Goal: Find specific page/section: Find specific page/section

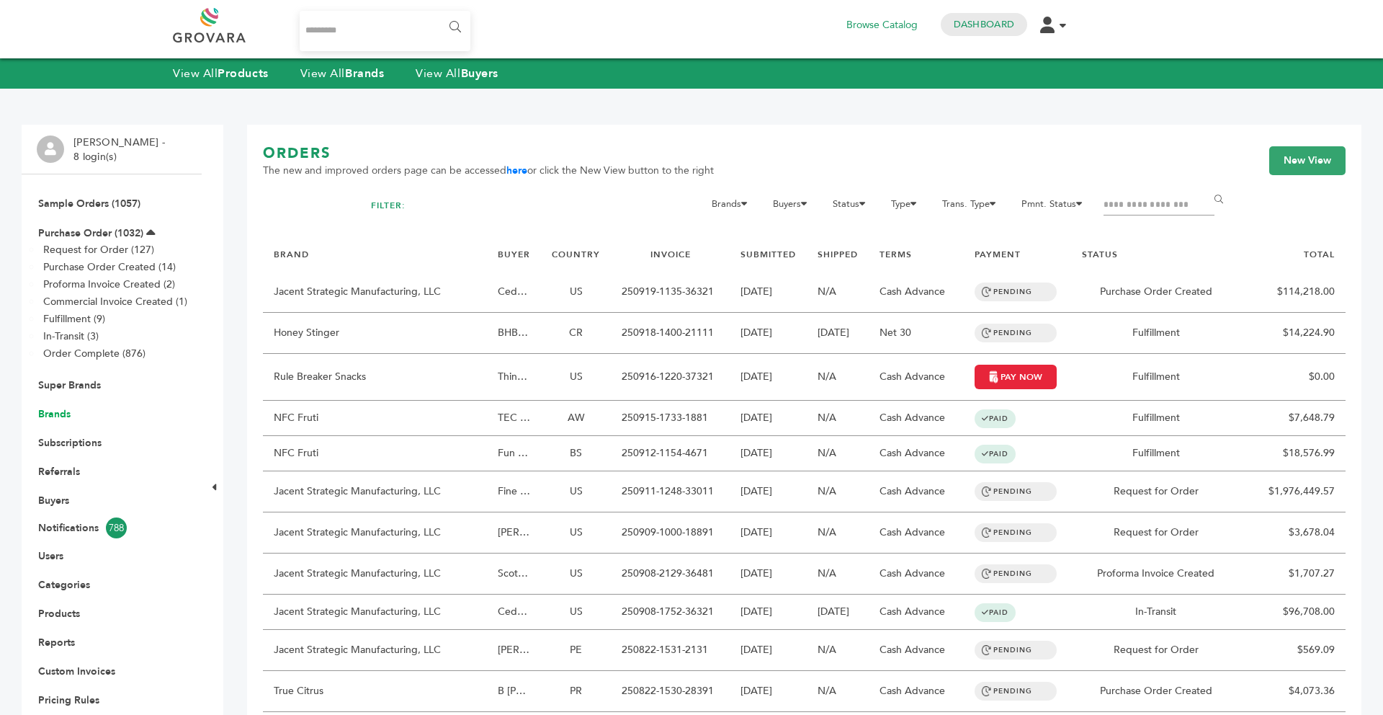
click at [47, 418] on link "Brands" at bounding box center [54, 414] width 32 height 14
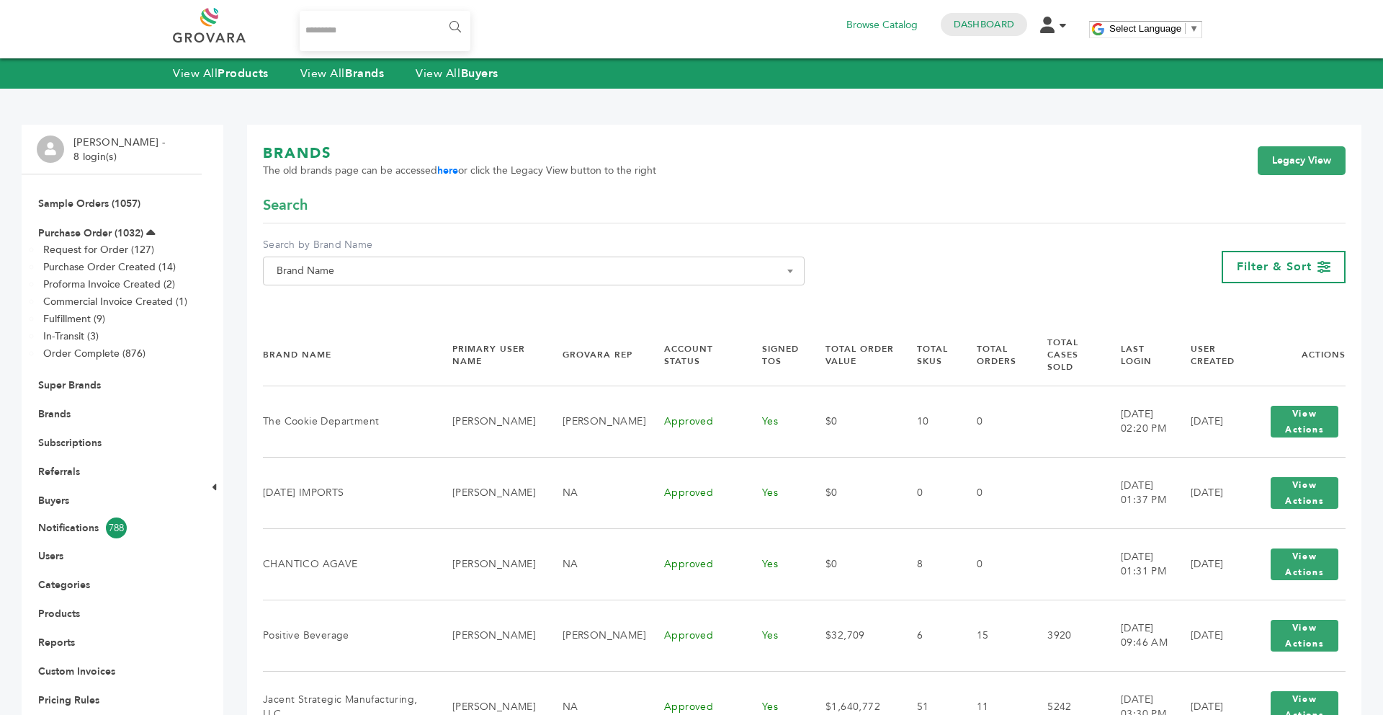
click at [407, 264] on span "Brand Name" at bounding box center [534, 271] width 526 height 20
click at [378, 293] on input "Search" at bounding box center [534, 297] width 535 height 18
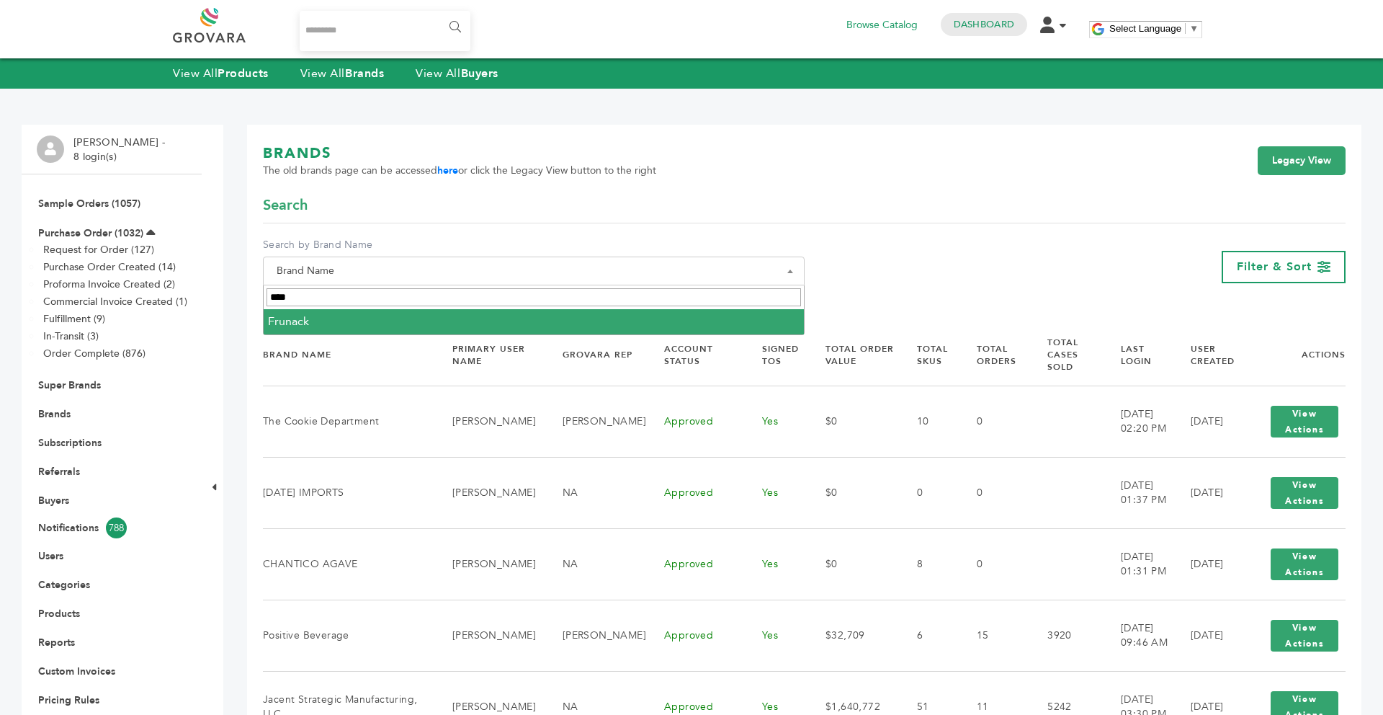
type input "****"
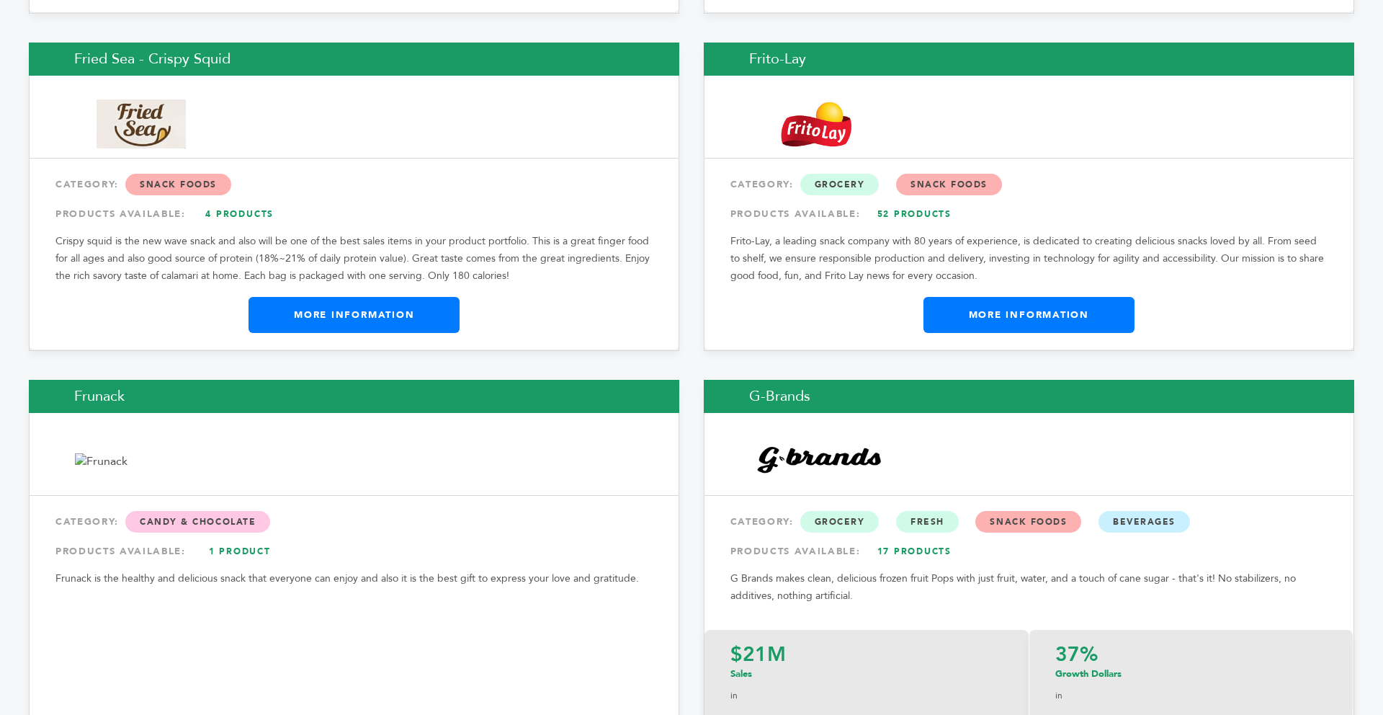
scroll to position [8531, 0]
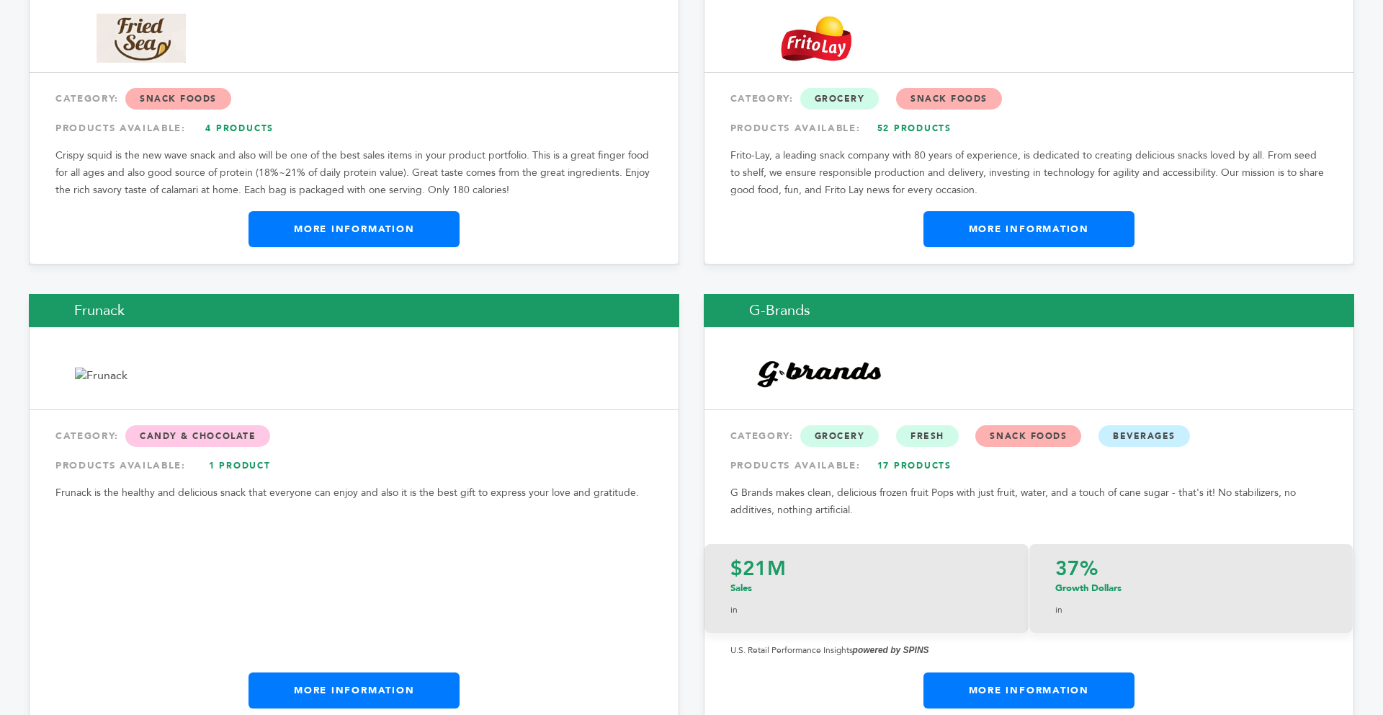
drag, startPoint x: 1376, startPoint y: 20, endPoint x: 1362, endPoint y: 230, distance: 210.1
click at [954, 211] on link "More Information" at bounding box center [1029, 229] width 211 height 36
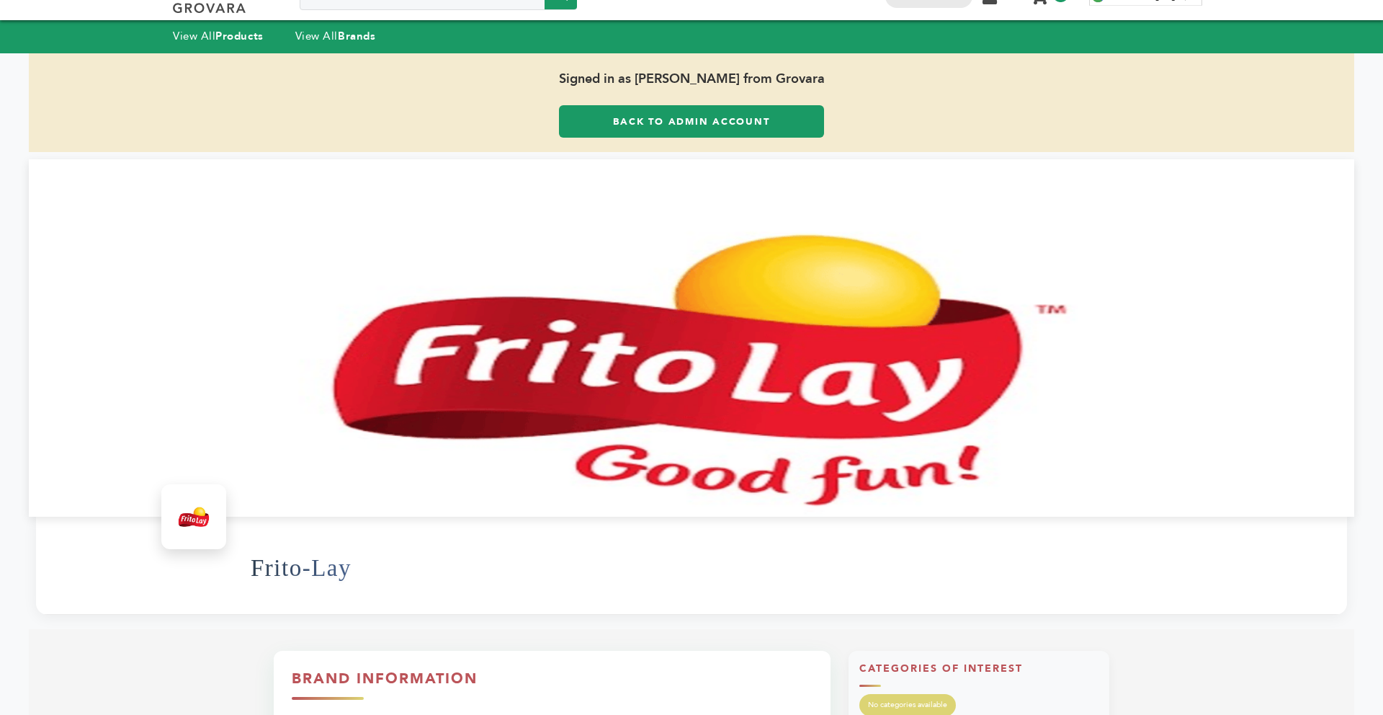
scroll to position [29, 0]
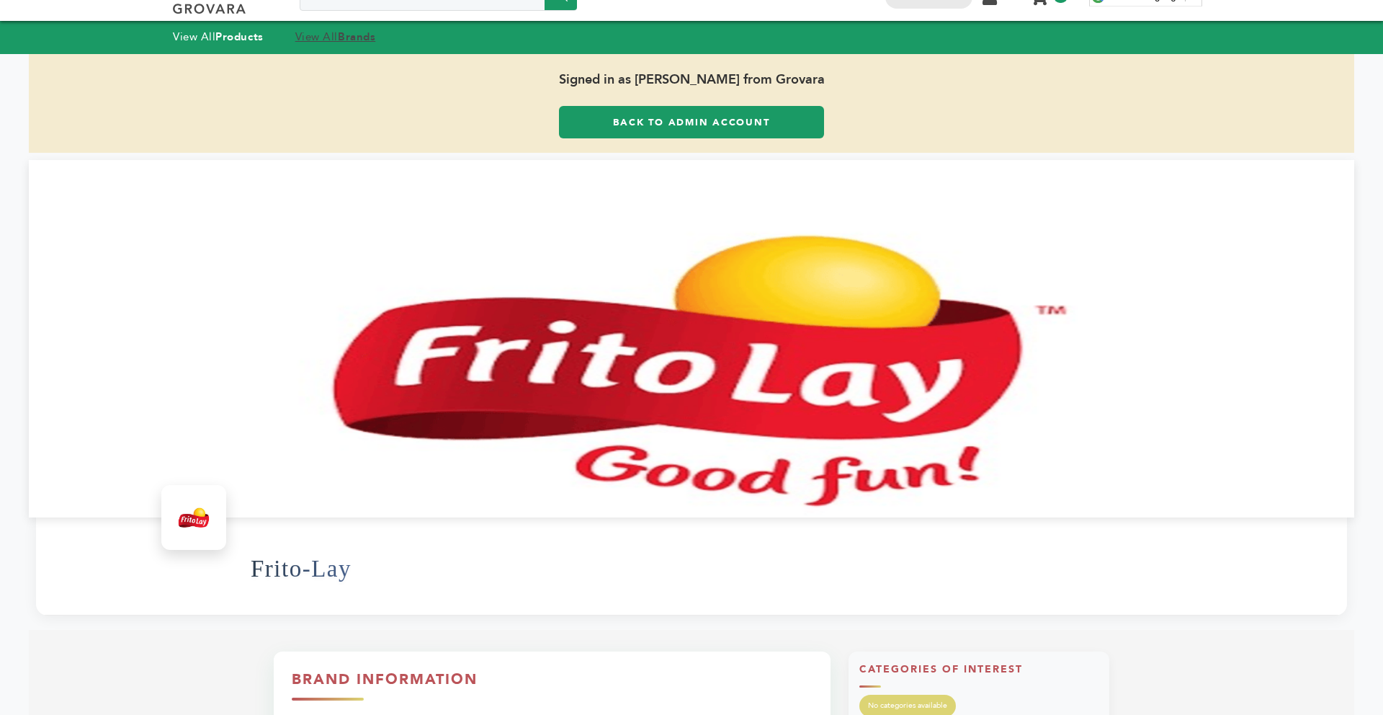
click at [365, 36] on strong "Brands" at bounding box center [356, 37] width 37 height 14
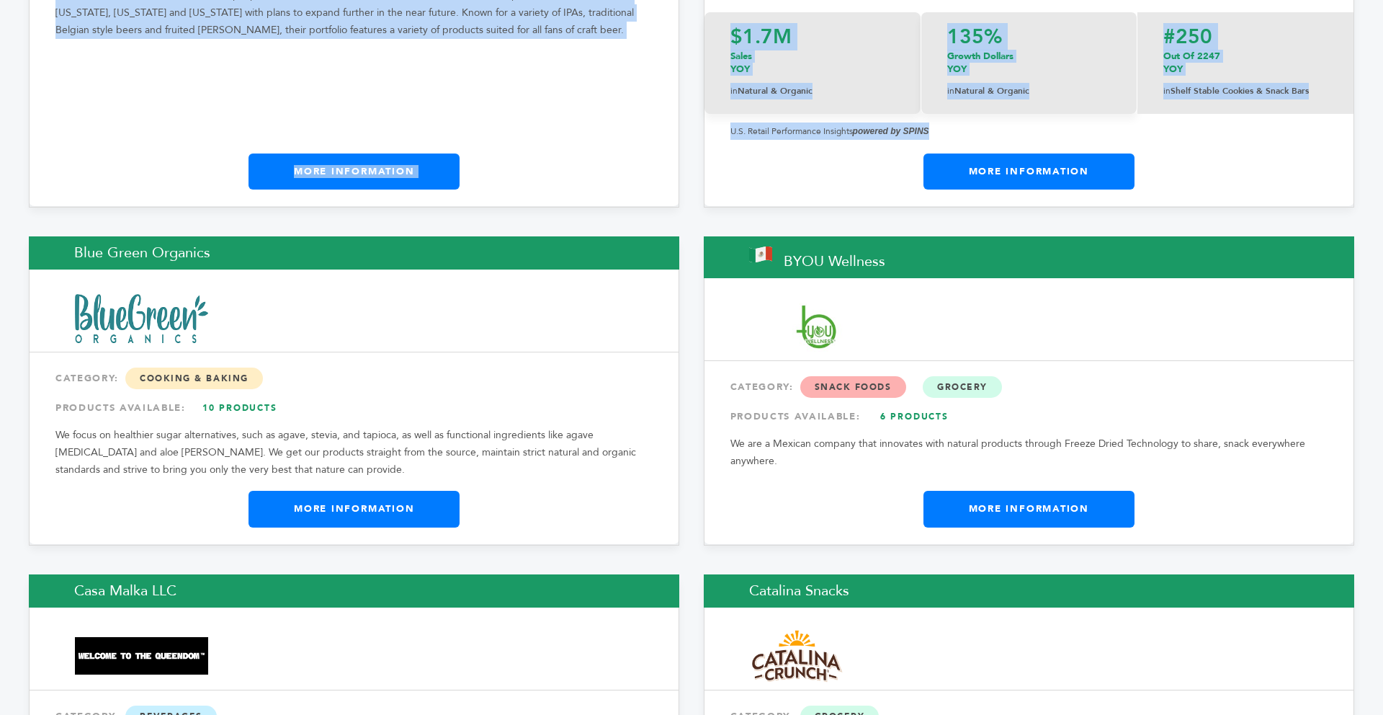
scroll to position [4737, 0]
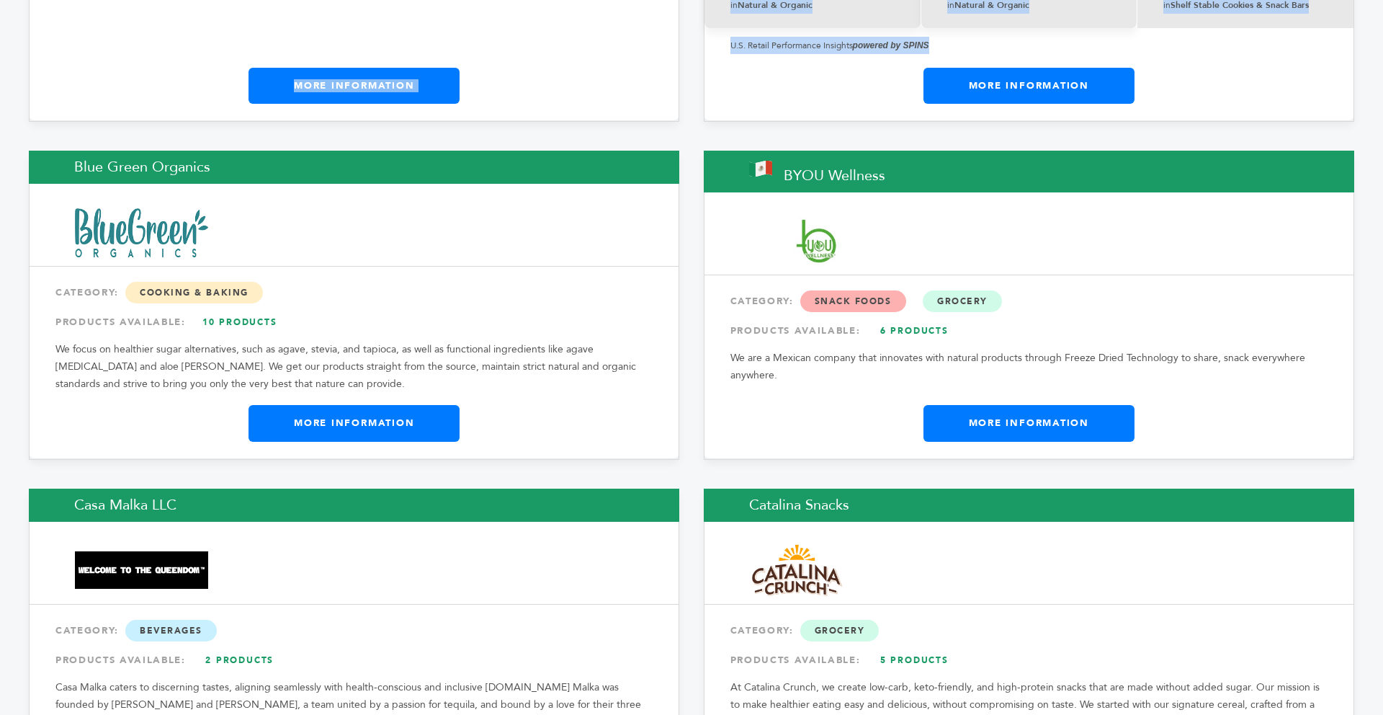
drag, startPoint x: 1382, startPoint y: 18, endPoint x: 1382, endPoint y: 128, distance: 109.5
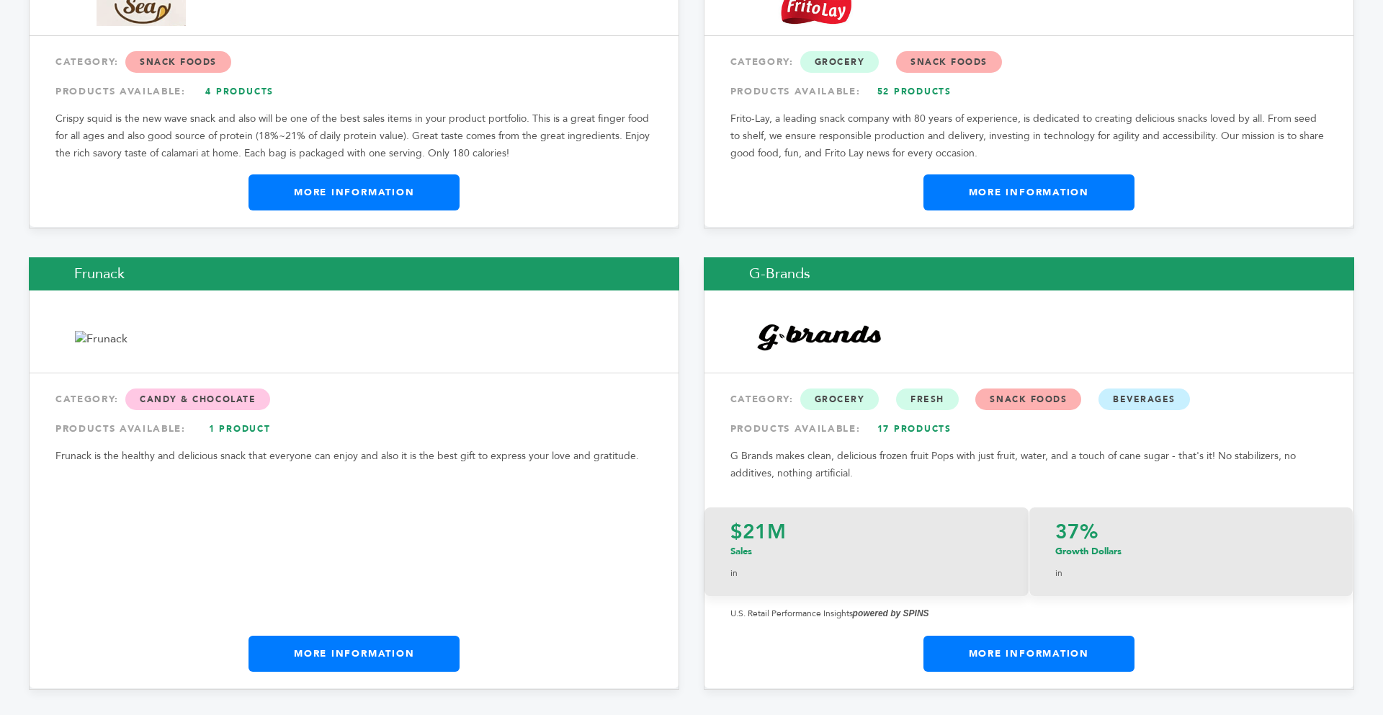
scroll to position [8569, 0]
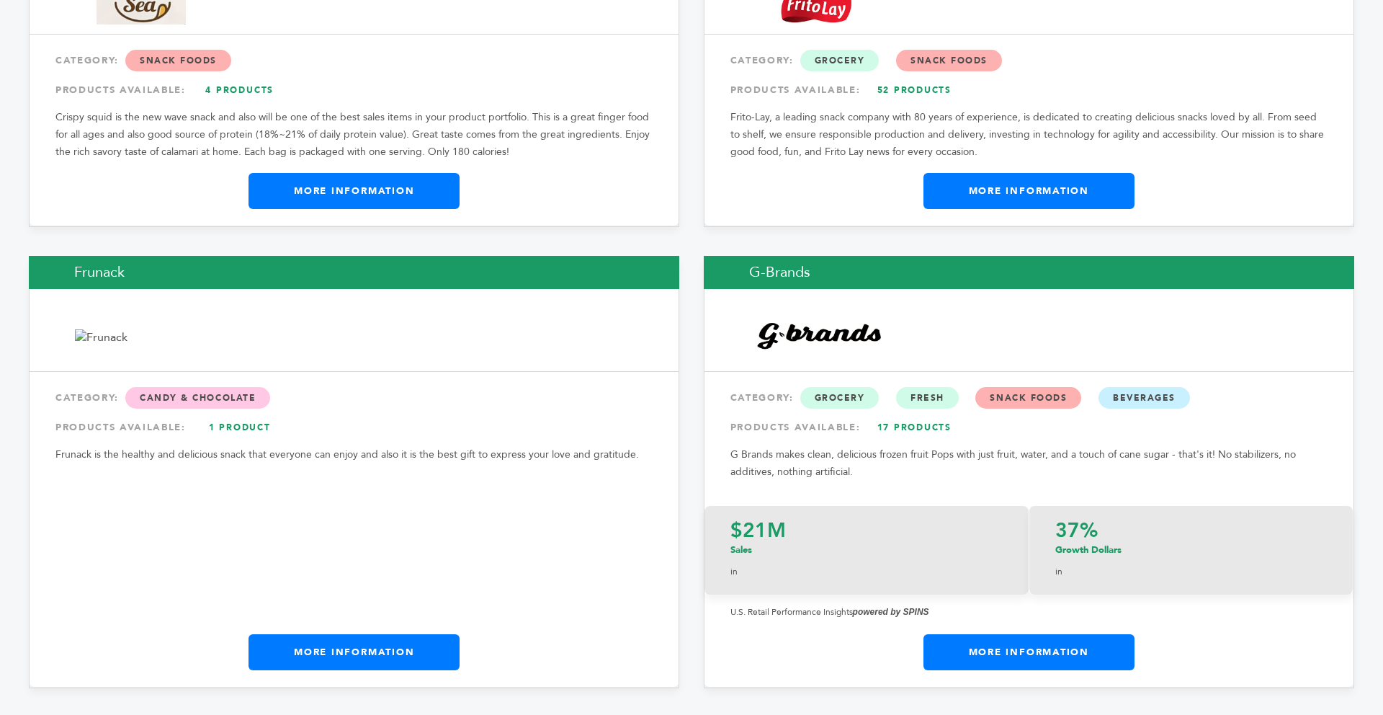
click at [331, 634] on link "More Information" at bounding box center [354, 652] width 211 height 36
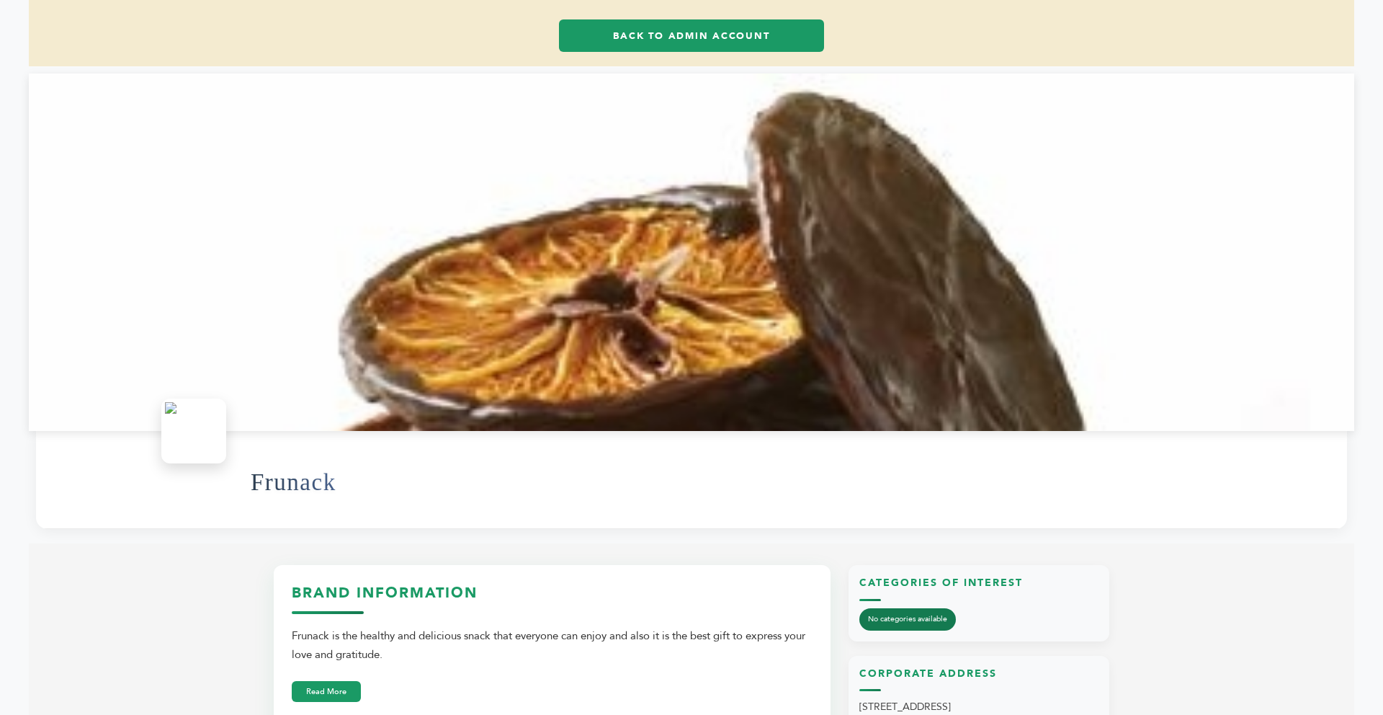
scroll to position [86, 0]
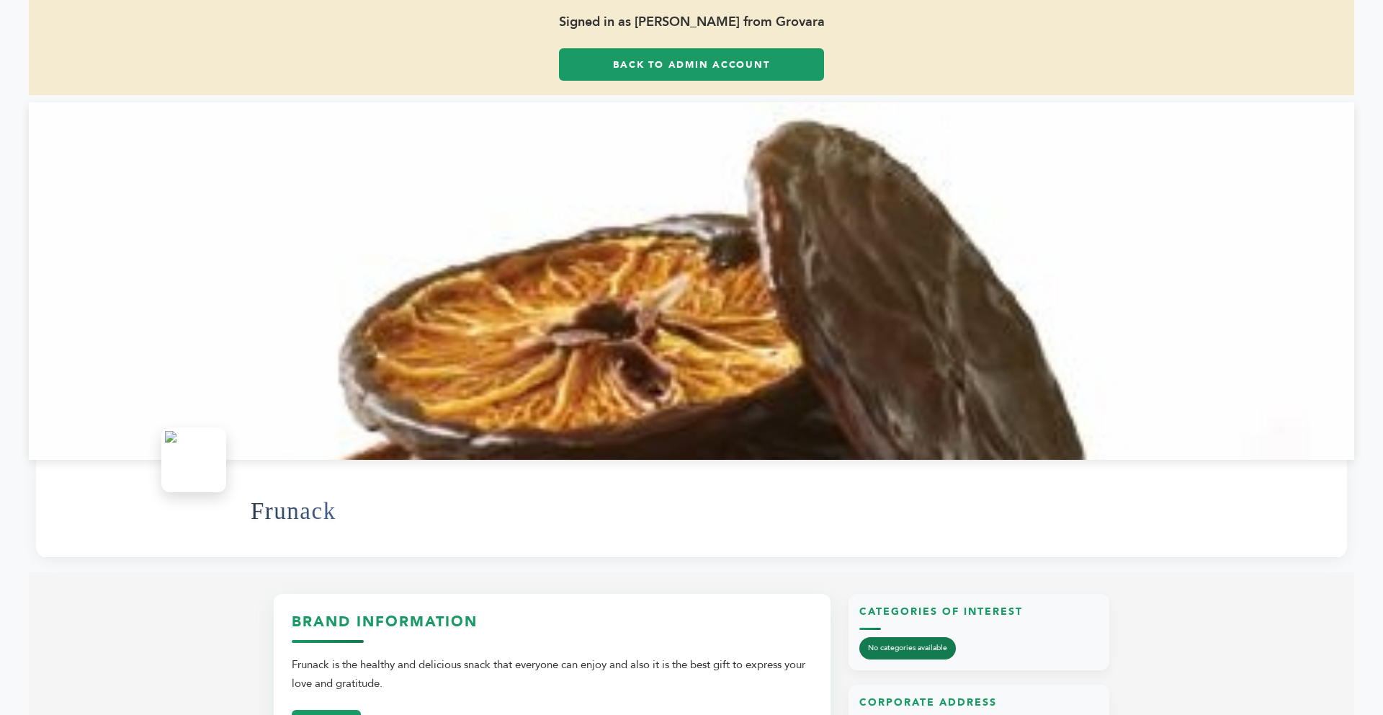
click at [586, 68] on link "Back to Admin Account" at bounding box center [691, 64] width 265 height 32
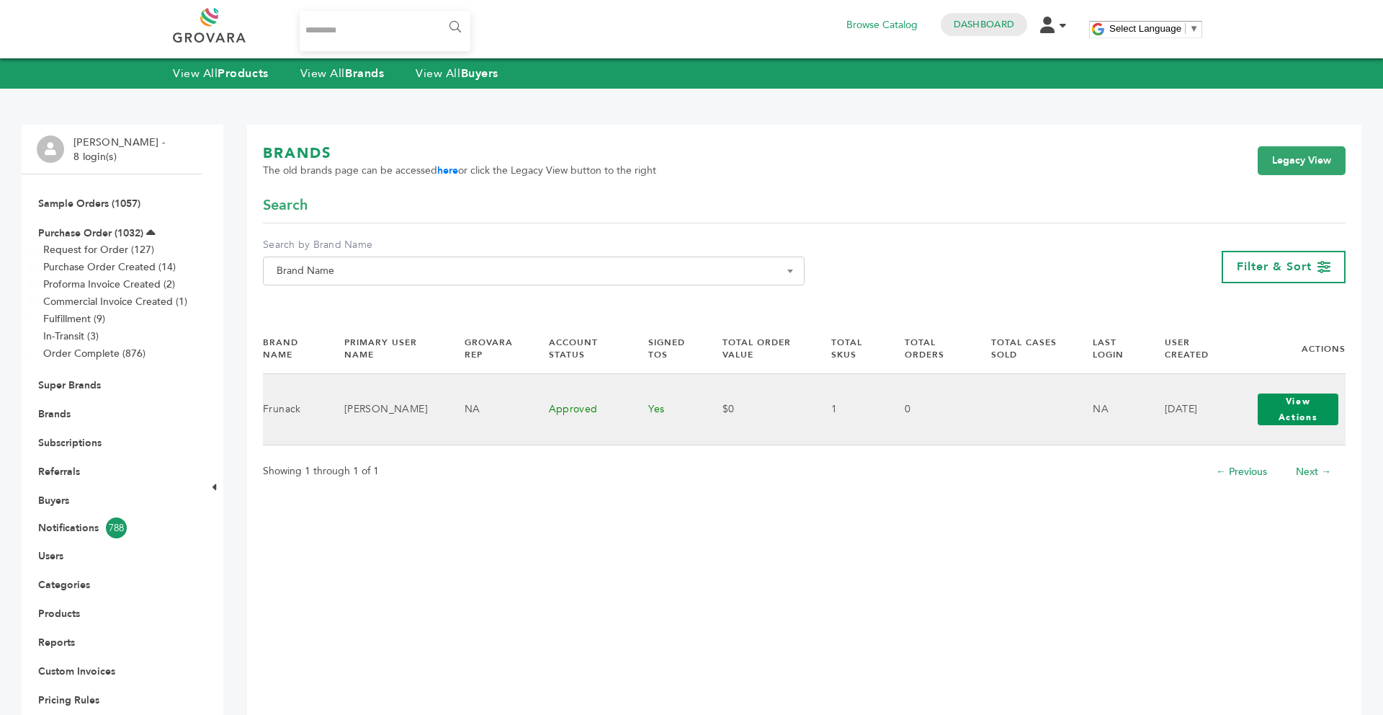
click at [1268, 408] on button "View Actions" at bounding box center [1298, 409] width 81 height 32
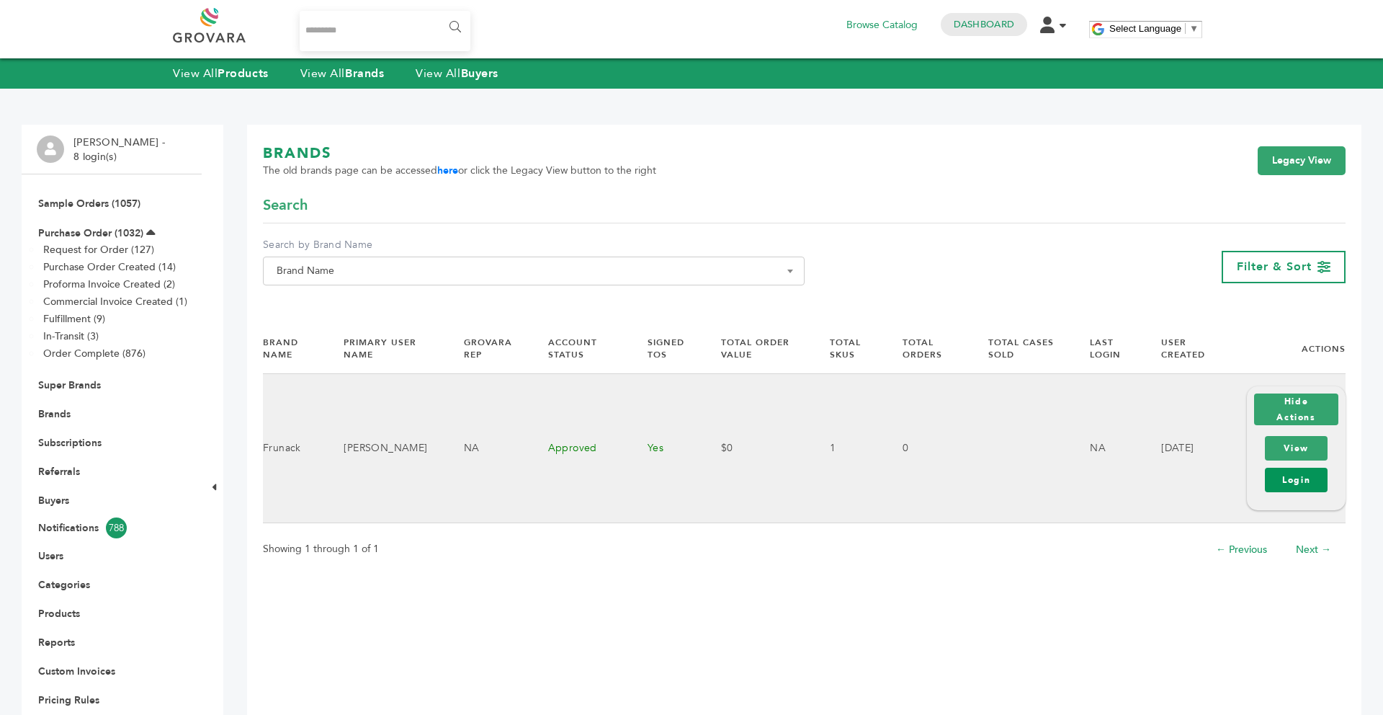
click at [1288, 478] on link "Login" at bounding box center [1296, 480] width 63 height 24
